Goal: Information Seeking & Learning: Learn about a topic

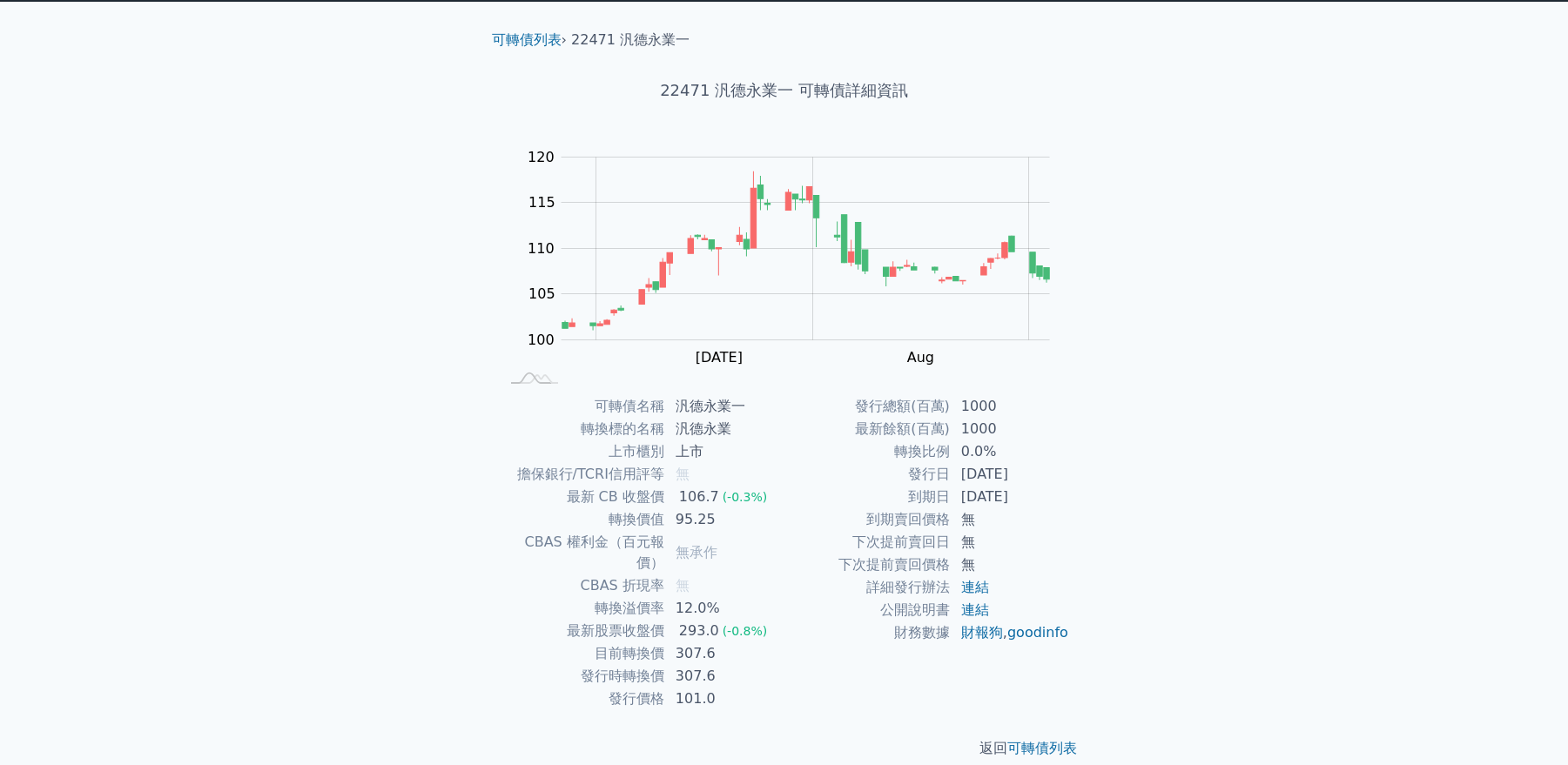
scroll to position [40, 0]
click at [978, 610] on link "連結" at bounding box center [975, 610] width 28 height 17
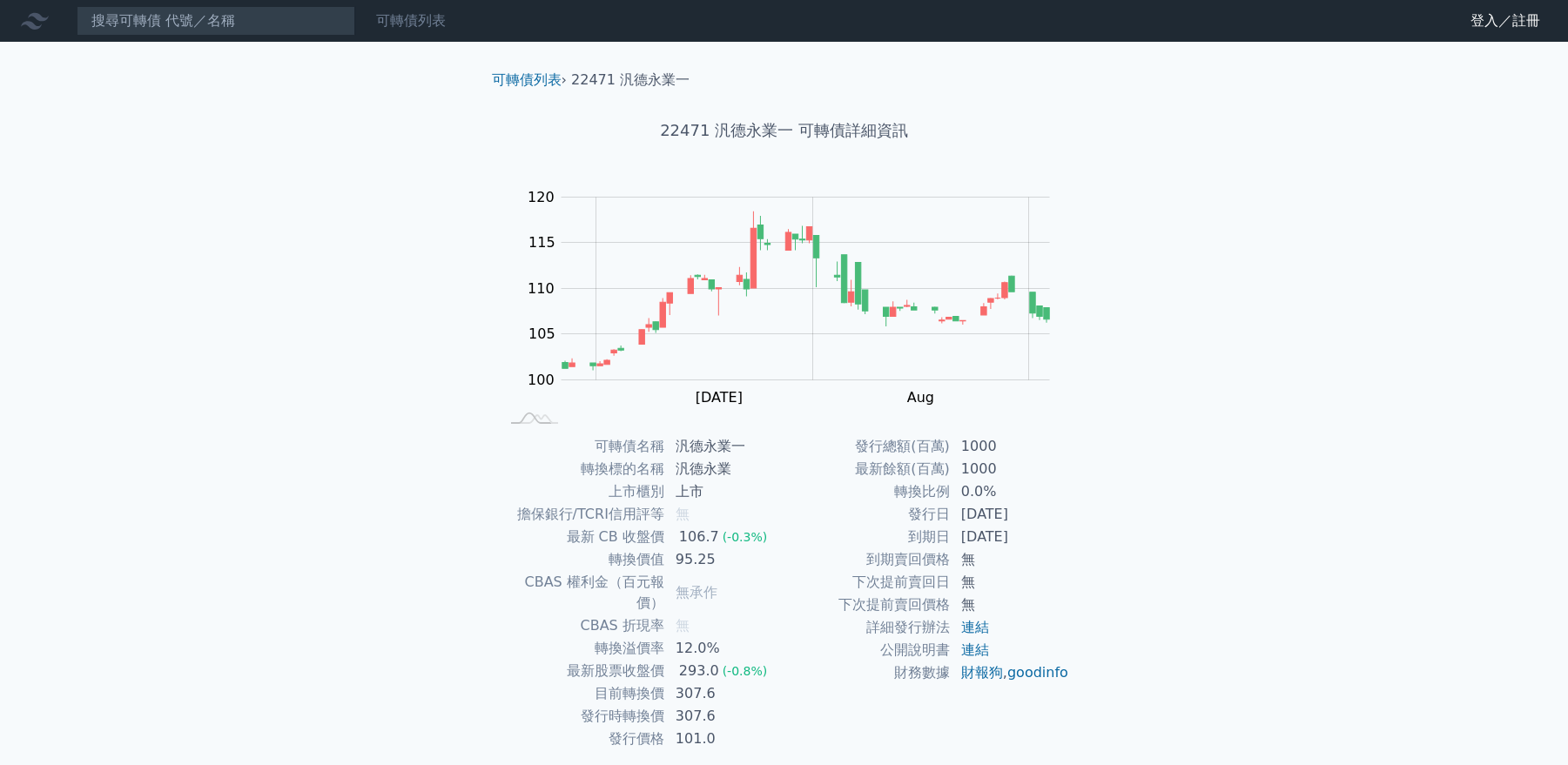
click at [429, 21] on link "可轉債列表" at bounding box center [410, 20] width 69 height 17
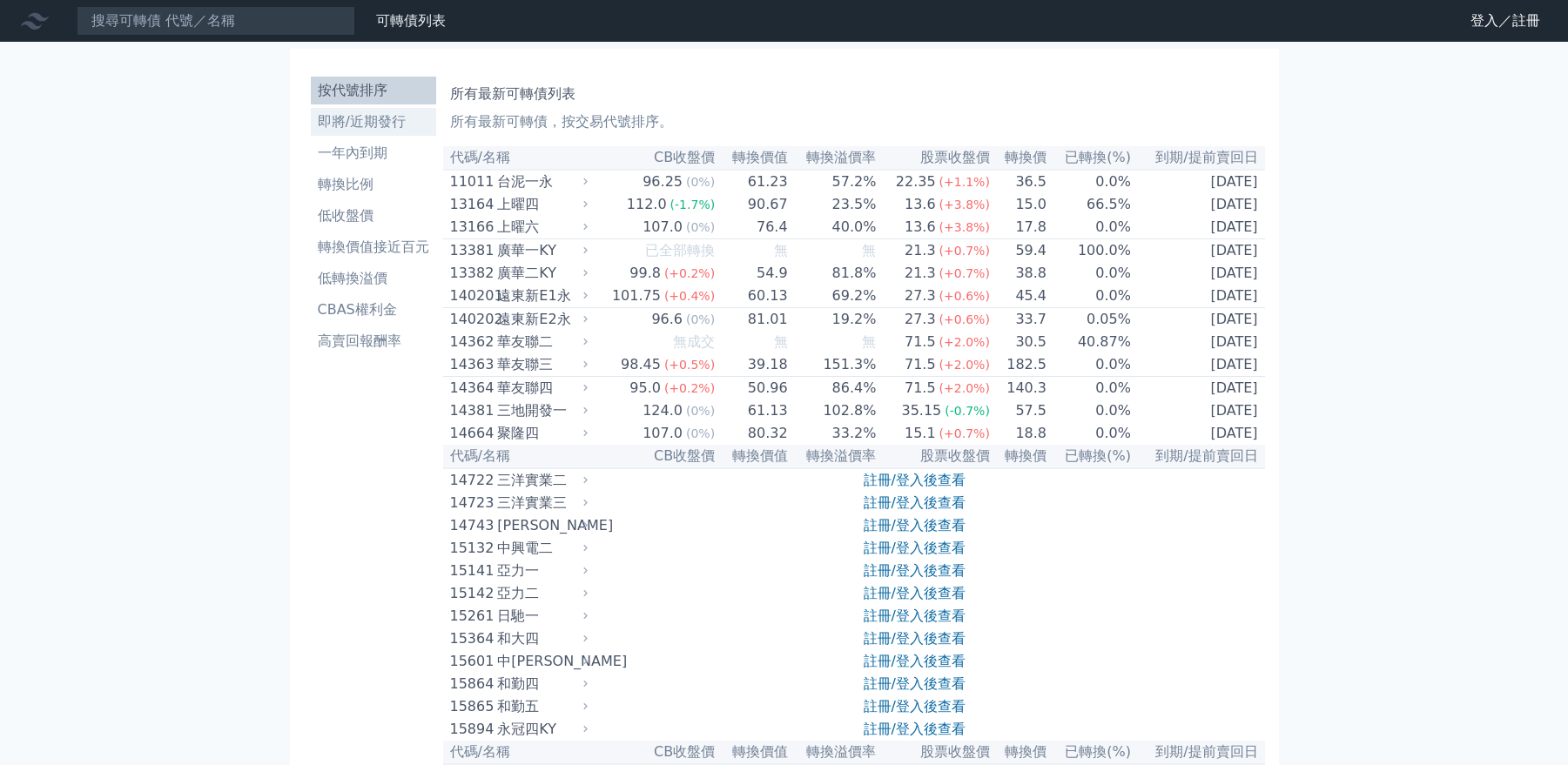
click at [366, 124] on li "即將/近期發行" at bounding box center [373, 121] width 125 height 21
